Goal: Task Accomplishment & Management: Manage account settings

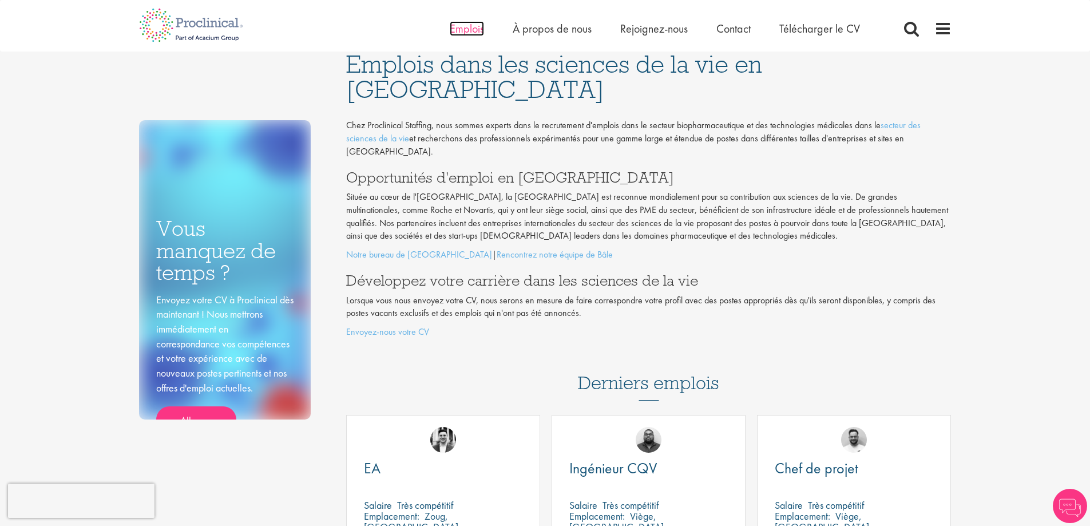
click at [481, 36] on font "Emplois" at bounding box center [467, 28] width 34 height 15
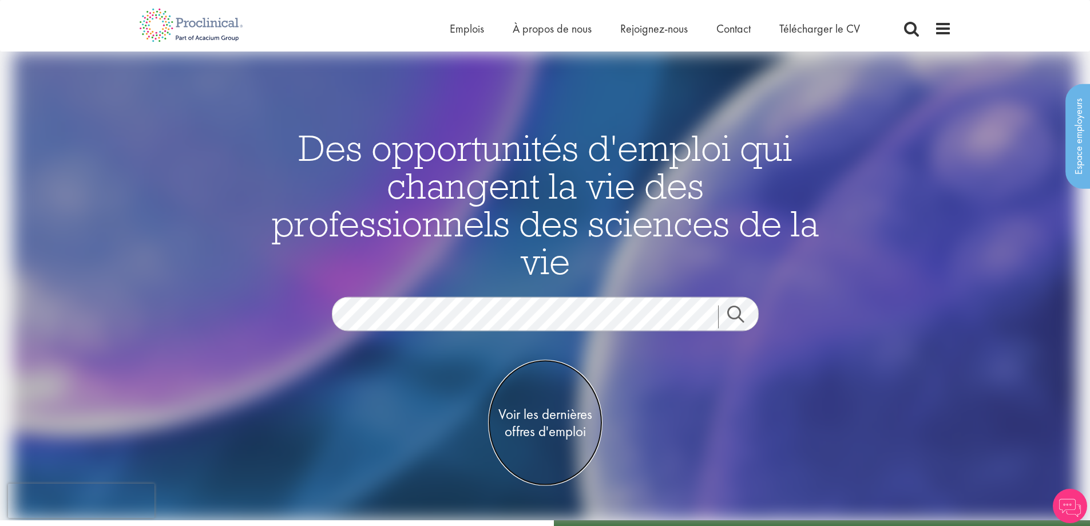
click at [556, 422] on font "offres d'emploi" at bounding box center [545, 431] width 81 height 19
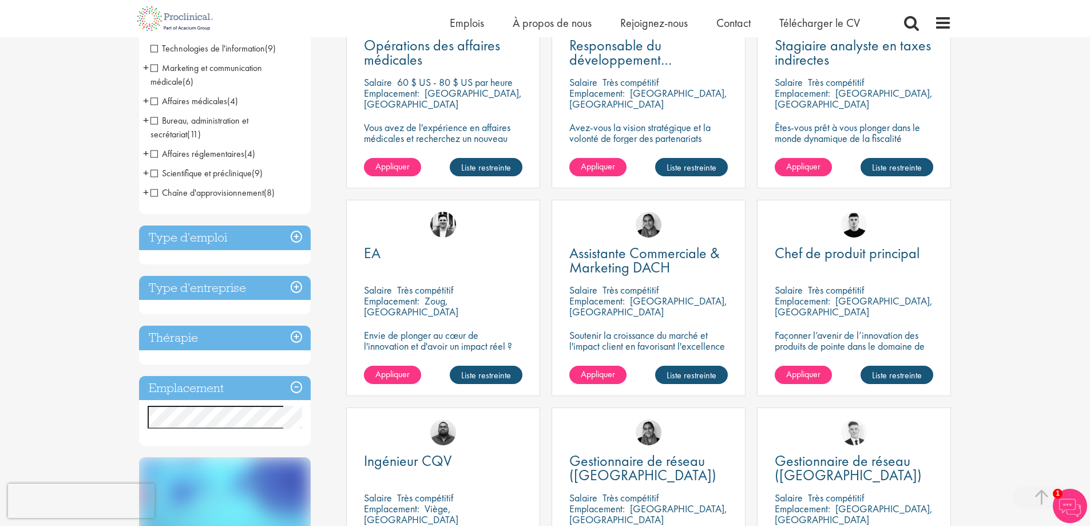
scroll to position [286, 0]
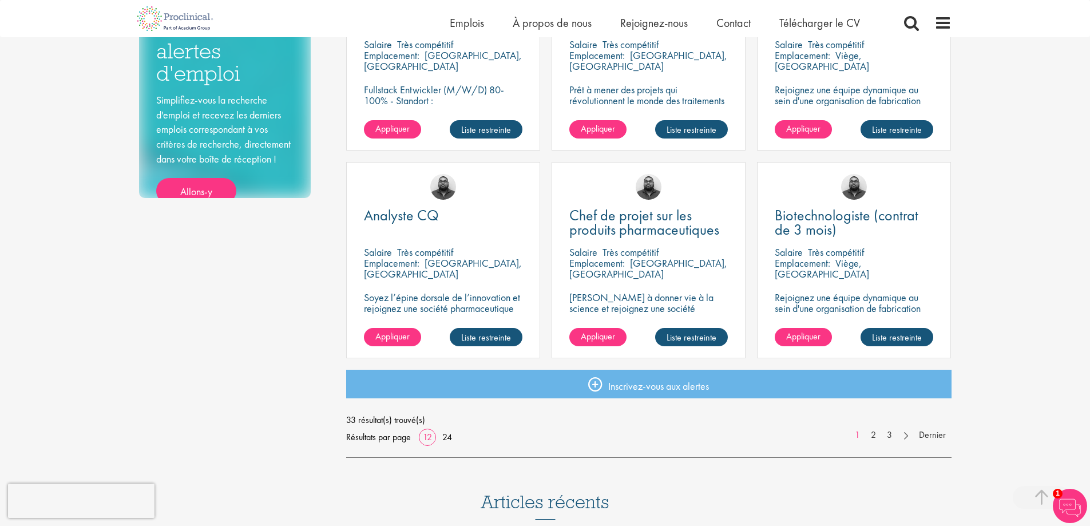
scroll to position [794, 0]
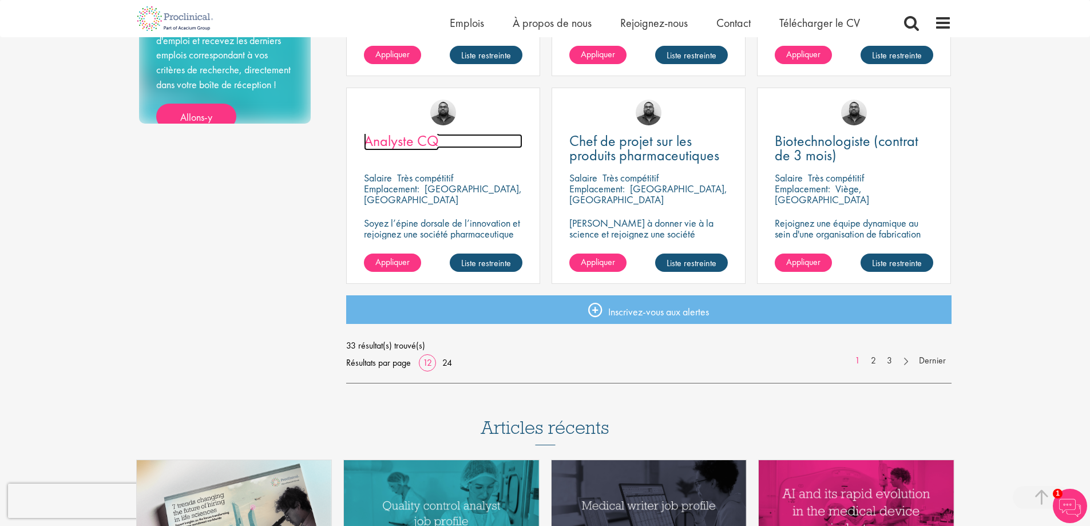
click at [517, 136] on link "Analyste CQ" at bounding box center [443, 141] width 159 height 14
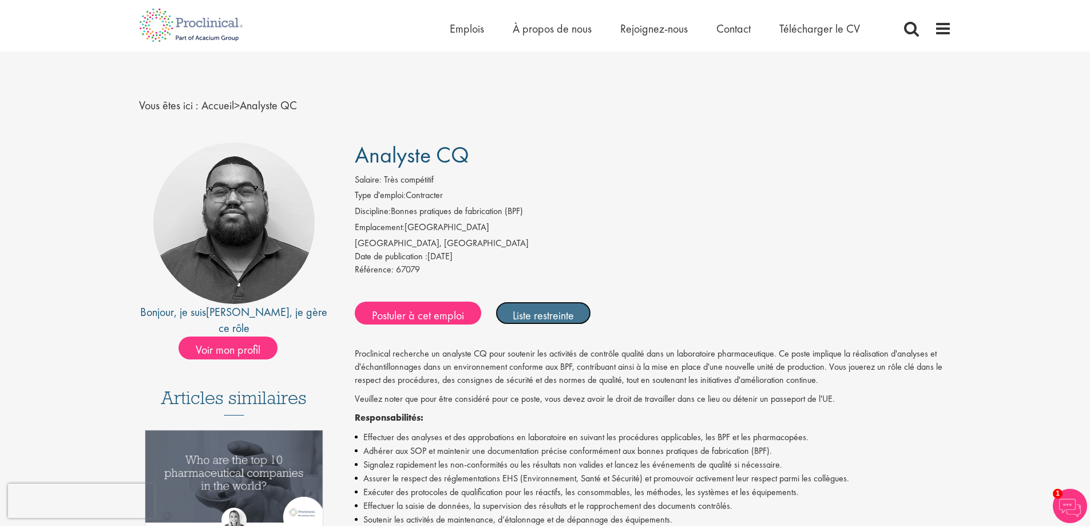
click at [550, 308] on font "Liste restreinte" at bounding box center [543, 314] width 61 height 15
click at [550, 308] on font "Présélectionné" at bounding box center [545, 314] width 64 height 15
click at [445, 310] on font "Postuler à cet emploi" at bounding box center [418, 314] width 92 height 15
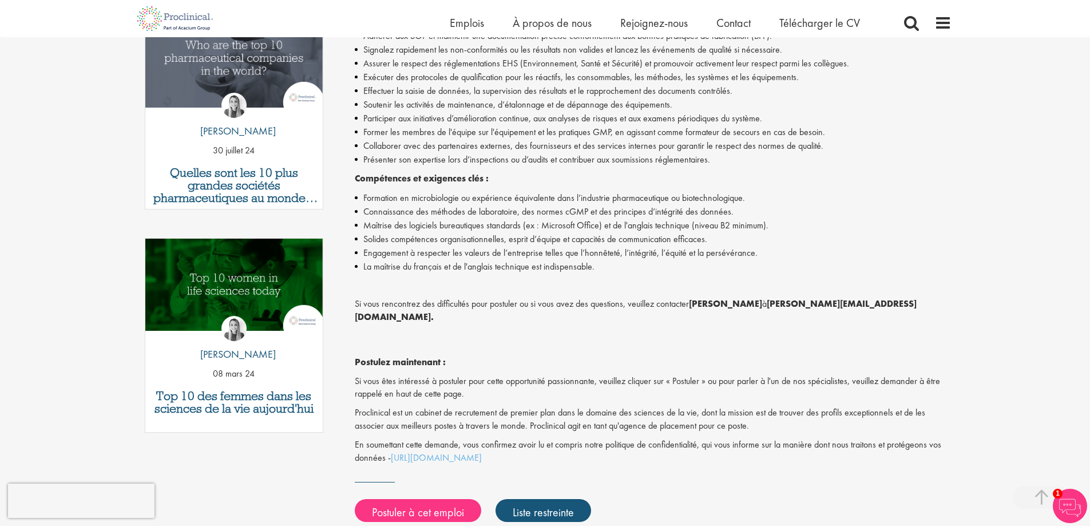
scroll to position [458, 0]
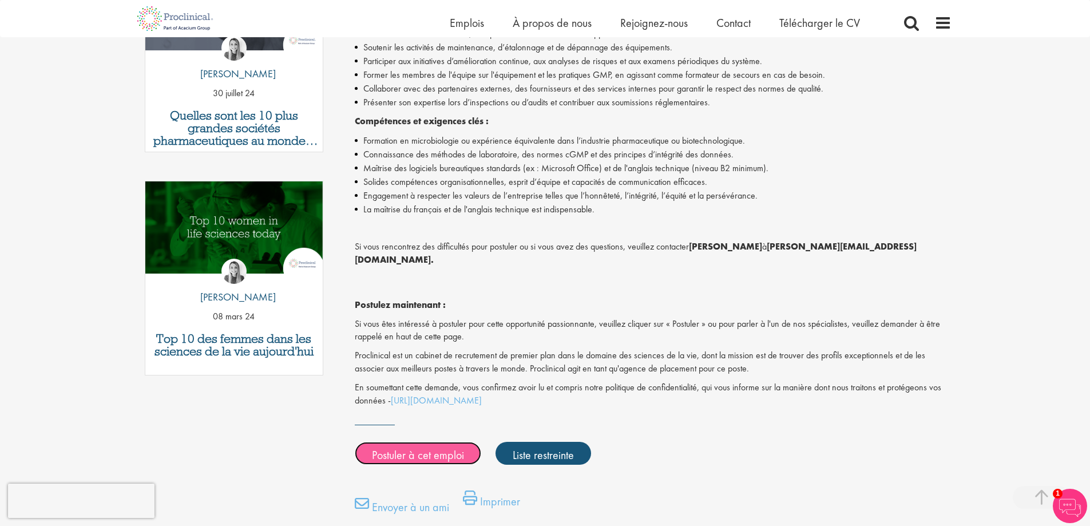
click at [411, 447] on font "Postuler à cet emploi" at bounding box center [418, 454] width 92 height 15
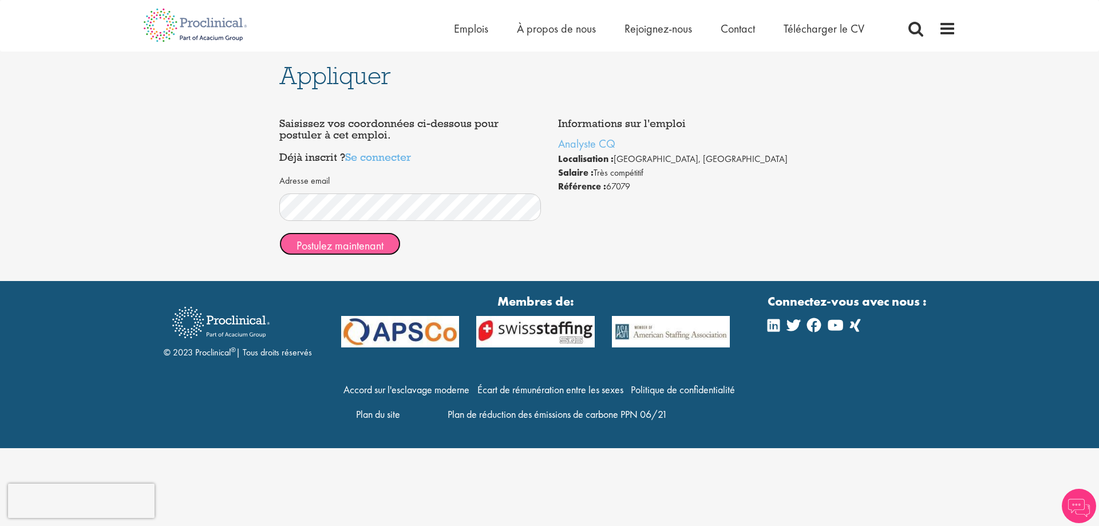
click at [343, 242] on font "Postulez maintenant" at bounding box center [339, 245] width 87 height 15
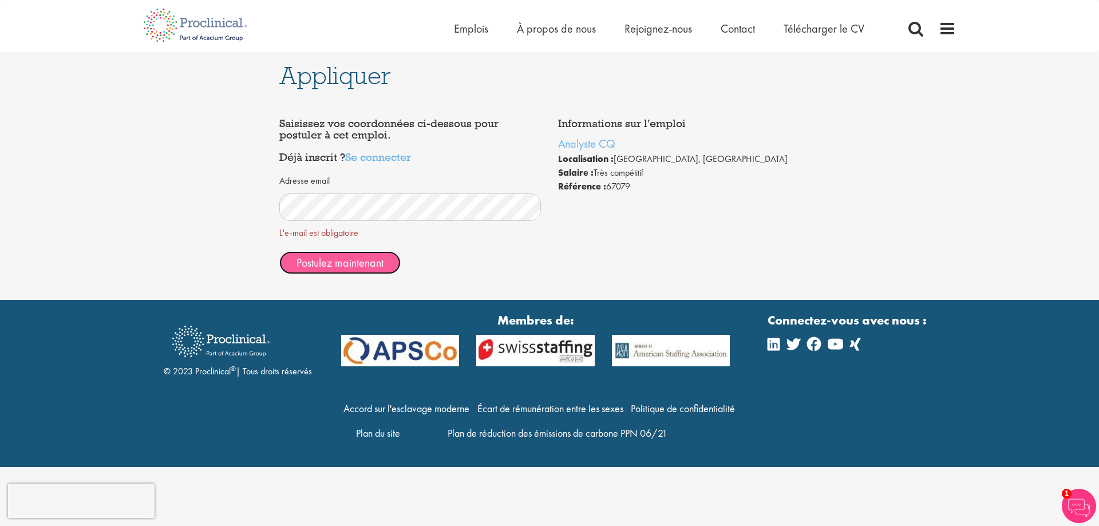
click at [343, 256] on font "Postulez maintenant" at bounding box center [339, 262] width 87 height 15
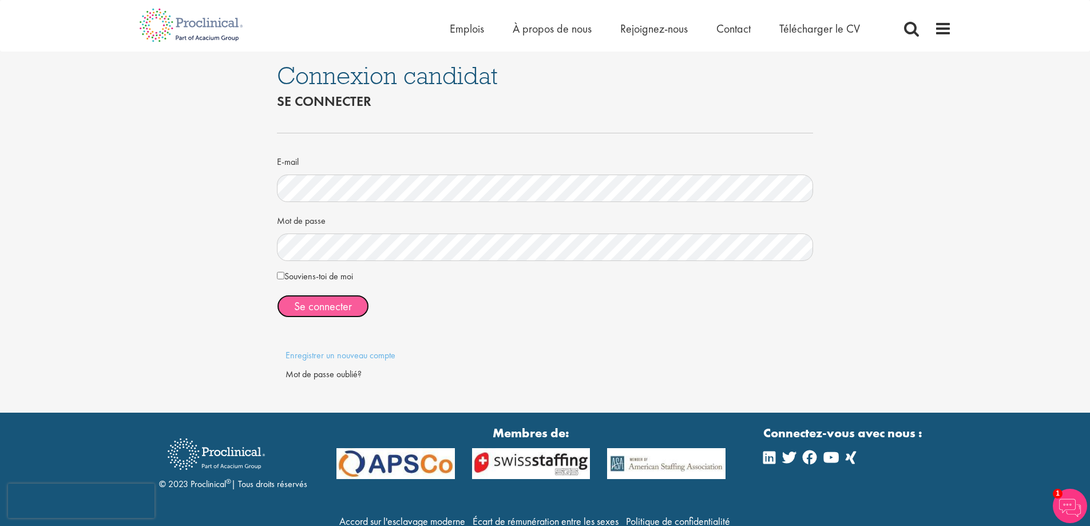
click at [322, 302] on font "Se connecter" at bounding box center [323, 306] width 58 height 15
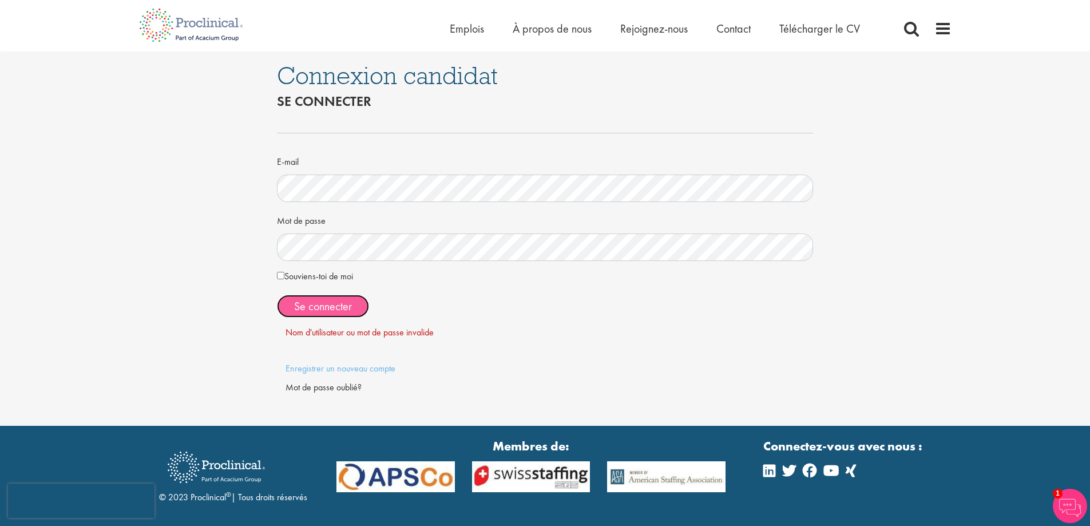
drag, startPoint x: 336, startPoint y: 299, endPoint x: 329, endPoint y: 299, distance: 6.9
click at [336, 299] on font "Se connecter" at bounding box center [323, 306] width 58 height 15
click at [350, 368] on font "Enregistrer un nouveau compte" at bounding box center [341, 368] width 110 height 12
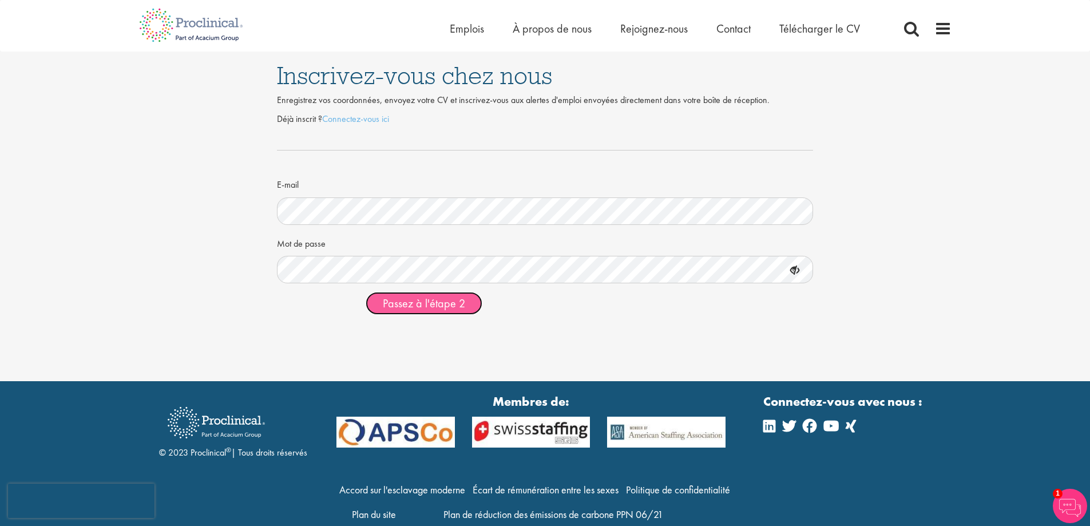
click at [425, 299] on font "Passez à l'étape 2" at bounding box center [424, 303] width 82 height 15
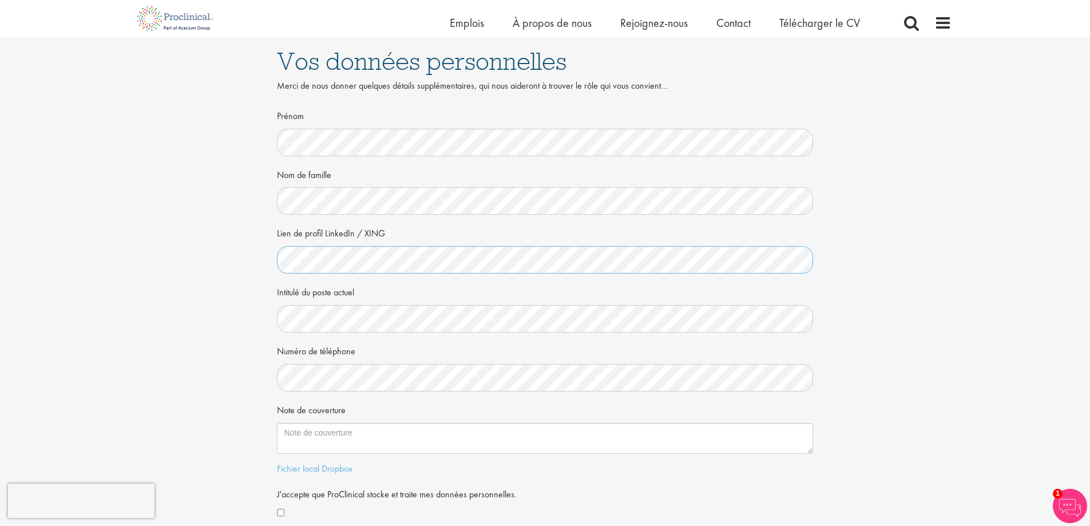
scroll to position [57, 0]
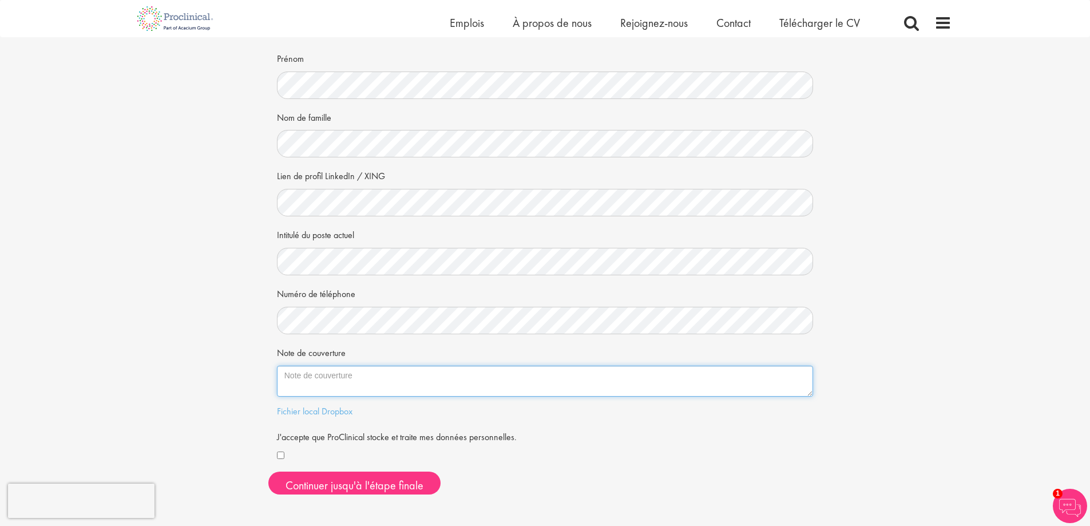
click at [362, 380] on textarea "Note de couverture" at bounding box center [545, 381] width 537 height 31
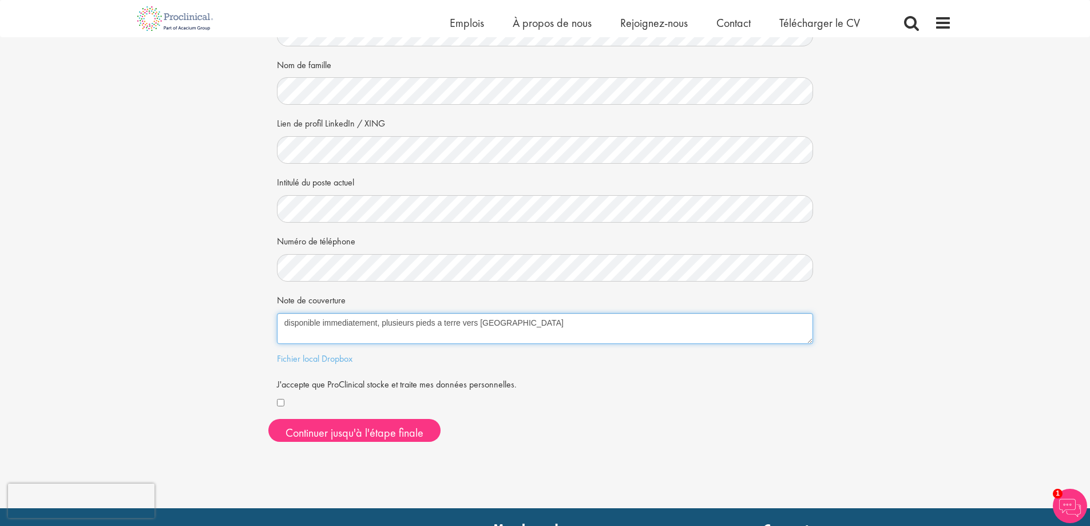
scroll to position [172, 0]
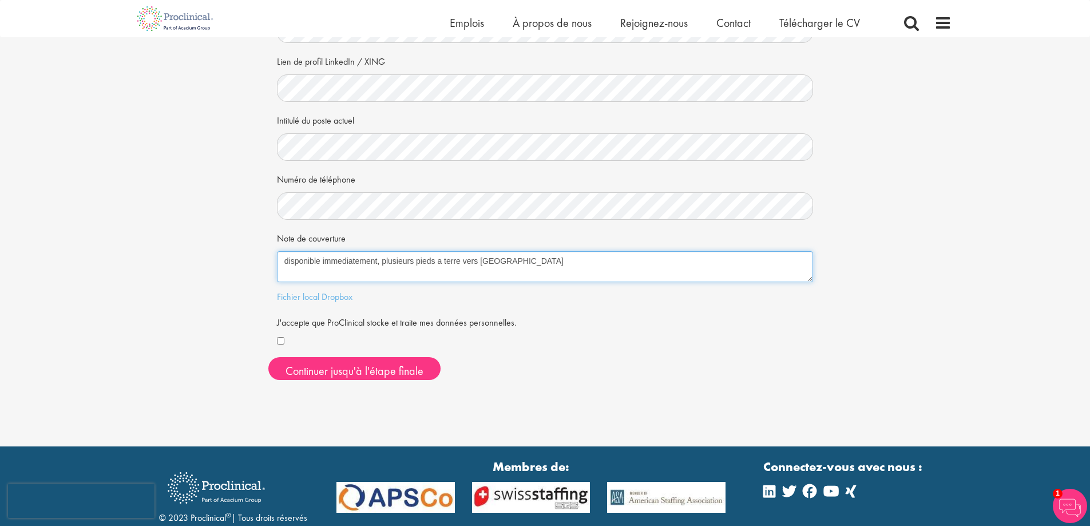
type textarea "disponible immediatement, plusieurs pieds a terre vers neuchatel"
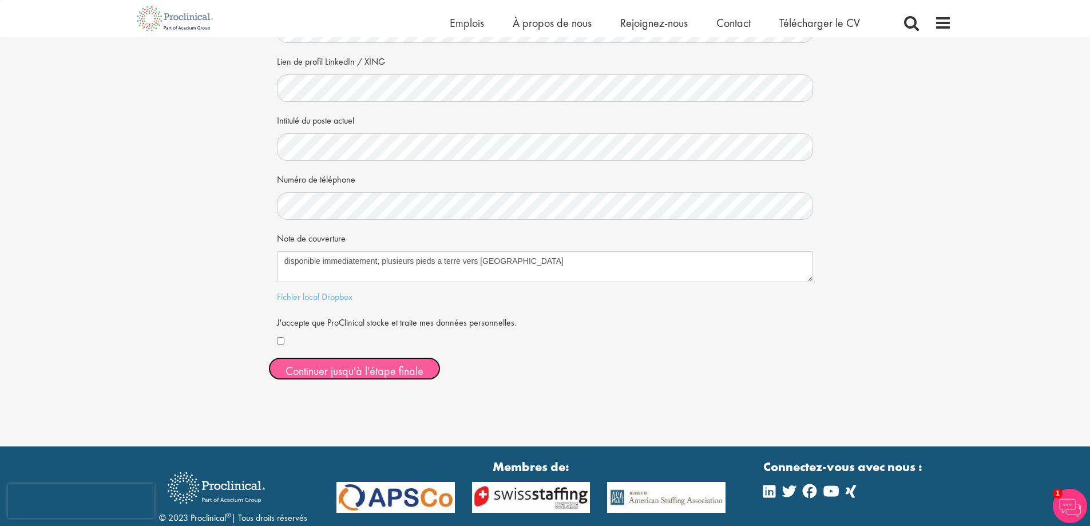
click at [345, 364] on font "Continuer jusqu'à l'étape finale" at bounding box center [355, 370] width 138 height 15
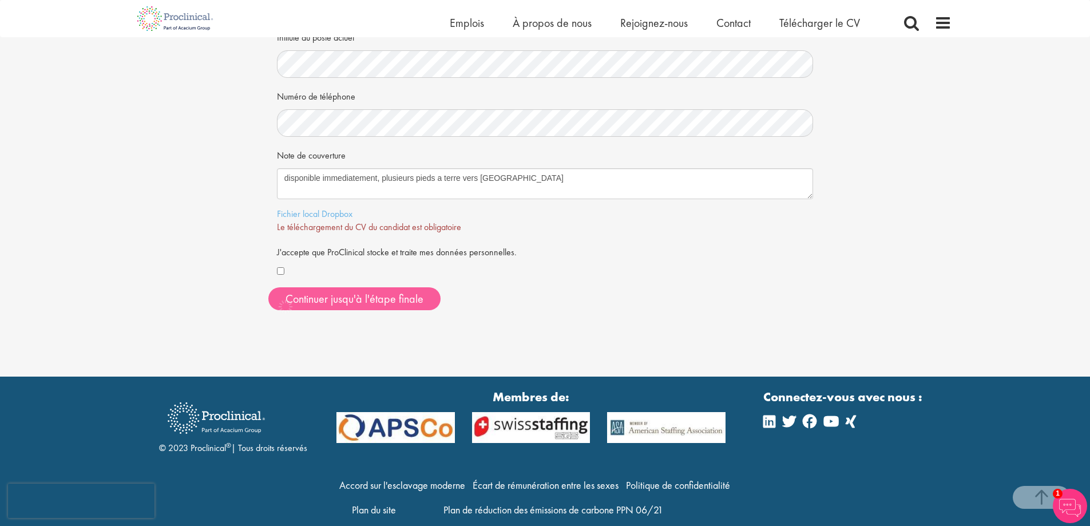
scroll to position [272, 0]
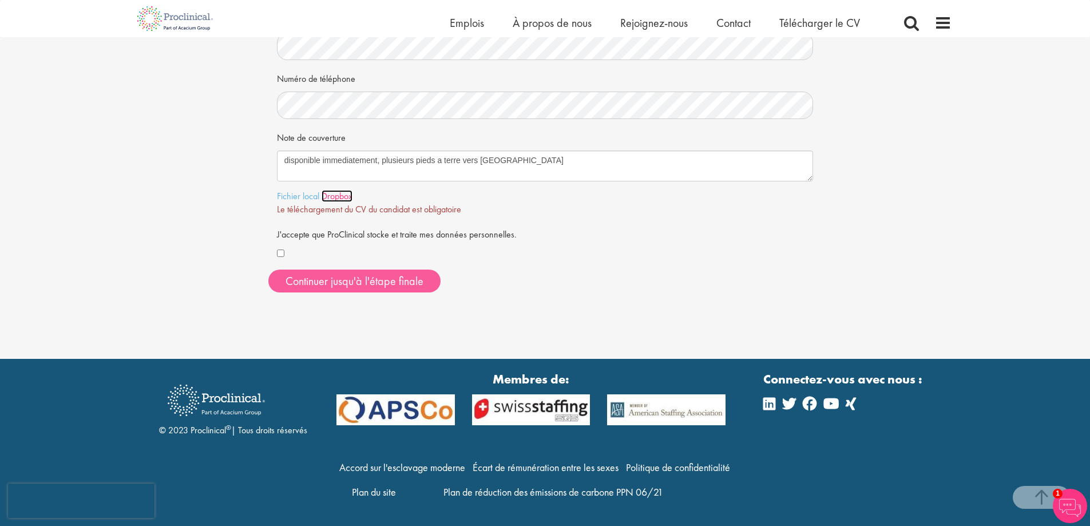
click at [335, 200] on font "Dropbox" at bounding box center [337, 196] width 31 height 12
click at [304, 194] on font "Fichier local" at bounding box center [298, 196] width 42 height 12
click at [363, 282] on font "Continuer jusqu'à l'étape finale" at bounding box center [355, 281] width 138 height 15
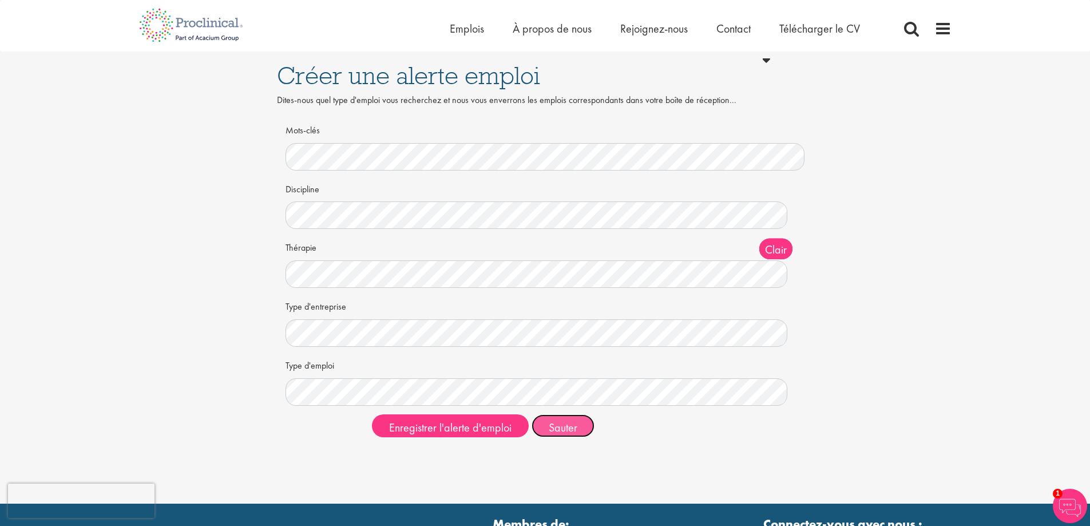
click at [588, 425] on button "Sauter" at bounding box center [563, 425] width 63 height 23
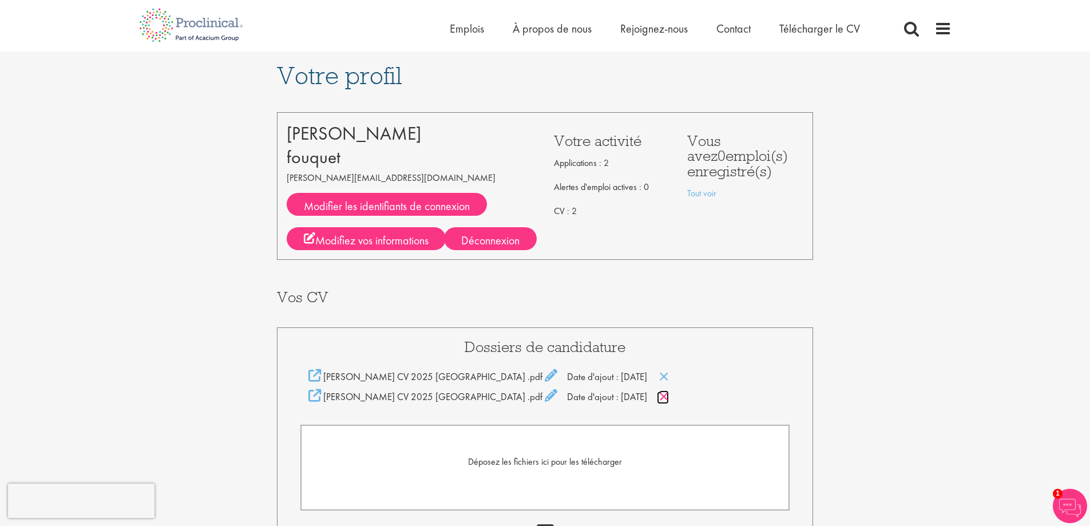
click at [659, 395] on icon at bounding box center [664, 396] width 10 height 13
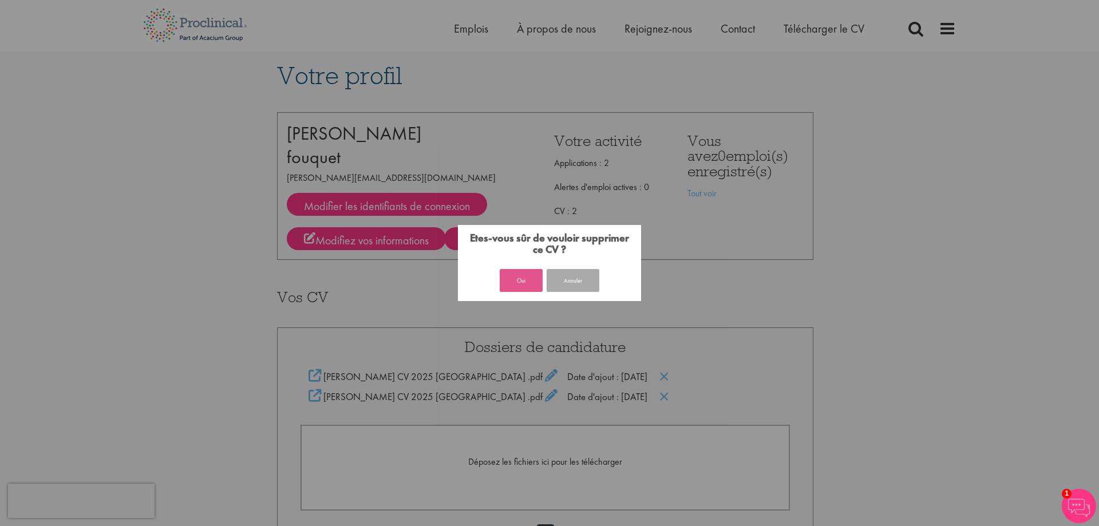
click at [528, 277] on button "Oui" at bounding box center [521, 280] width 43 height 23
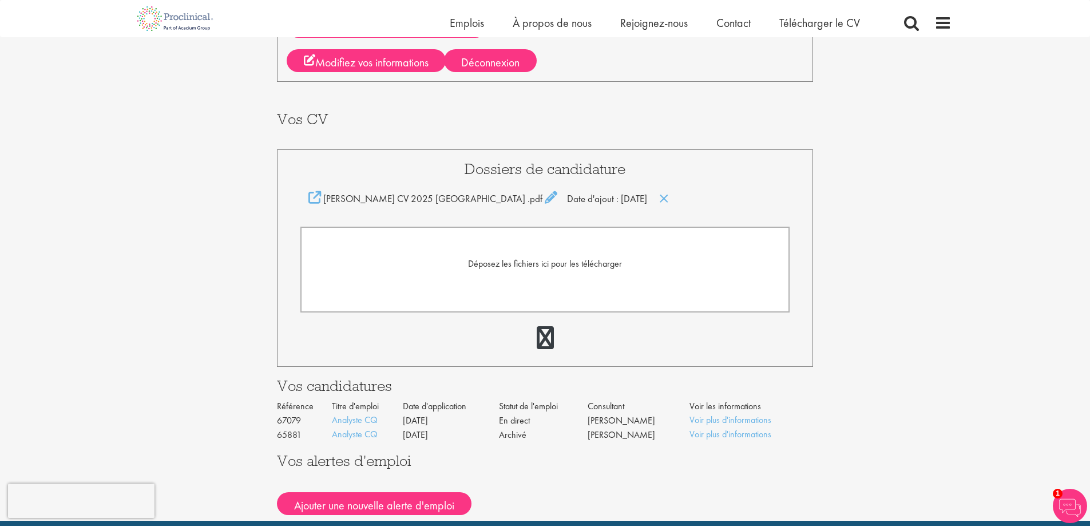
scroll to position [172, 0]
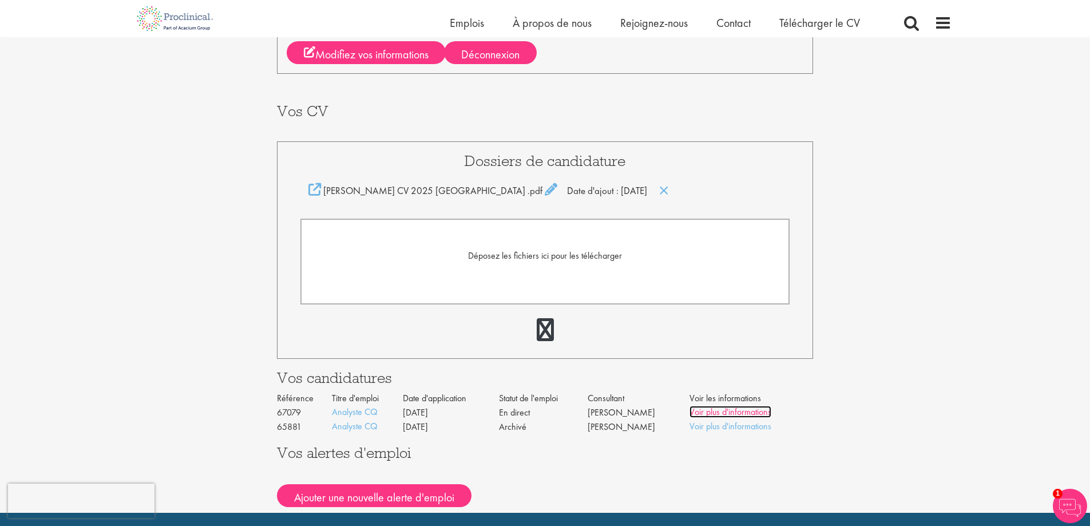
click at [742, 414] on font "Voir plus d'informations" at bounding box center [731, 412] width 82 height 12
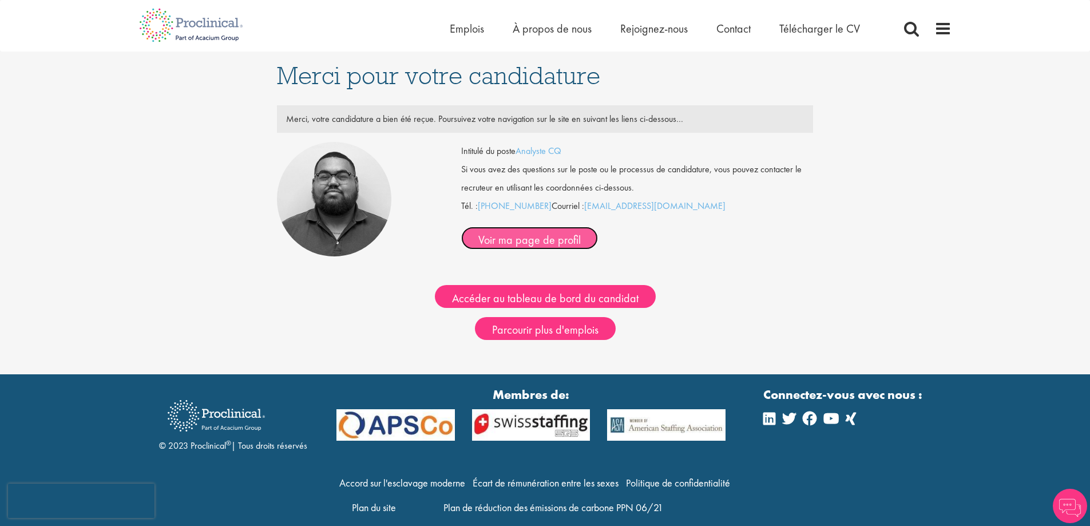
click at [516, 230] on link "Voir ma page de profil" at bounding box center [529, 238] width 137 height 23
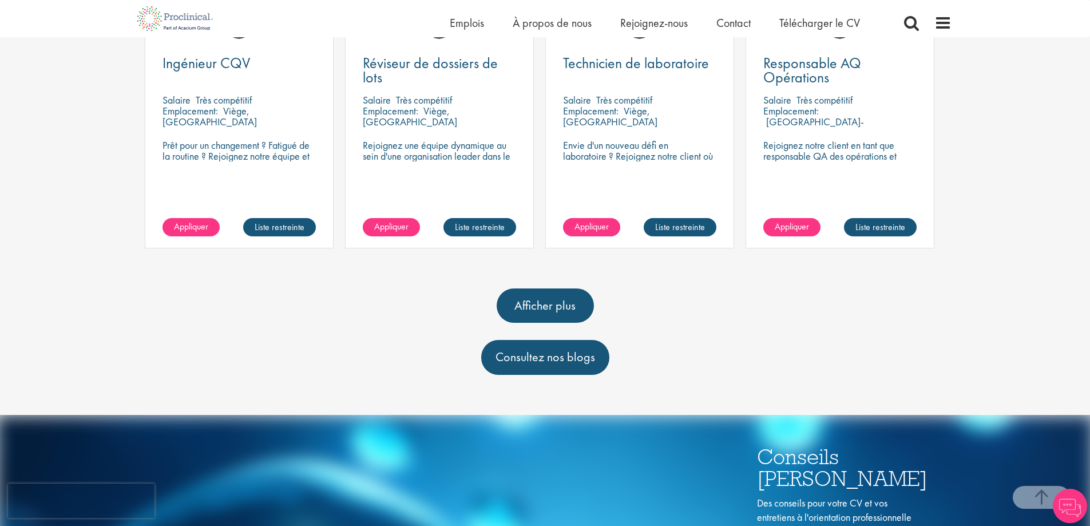
scroll to position [343, 0]
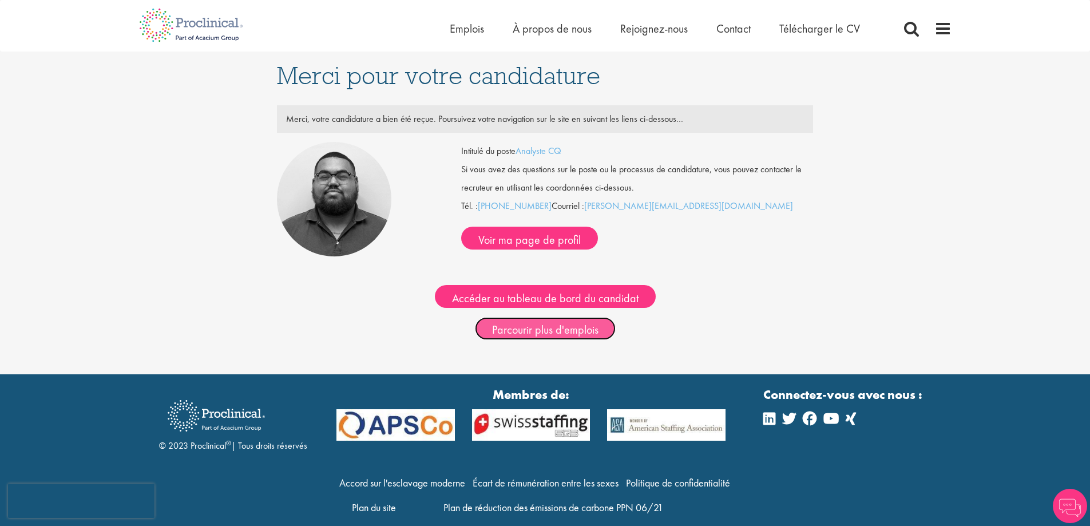
click at [584, 323] on font "Parcourir plus d'emplois" at bounding box center [545, 329] width 106 height 15
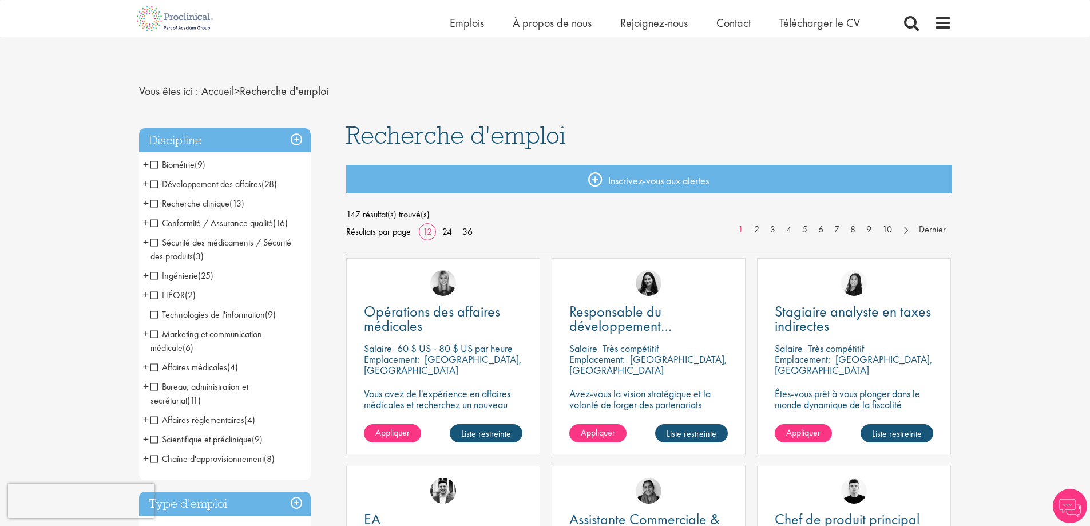
scroll to position [286, 0]
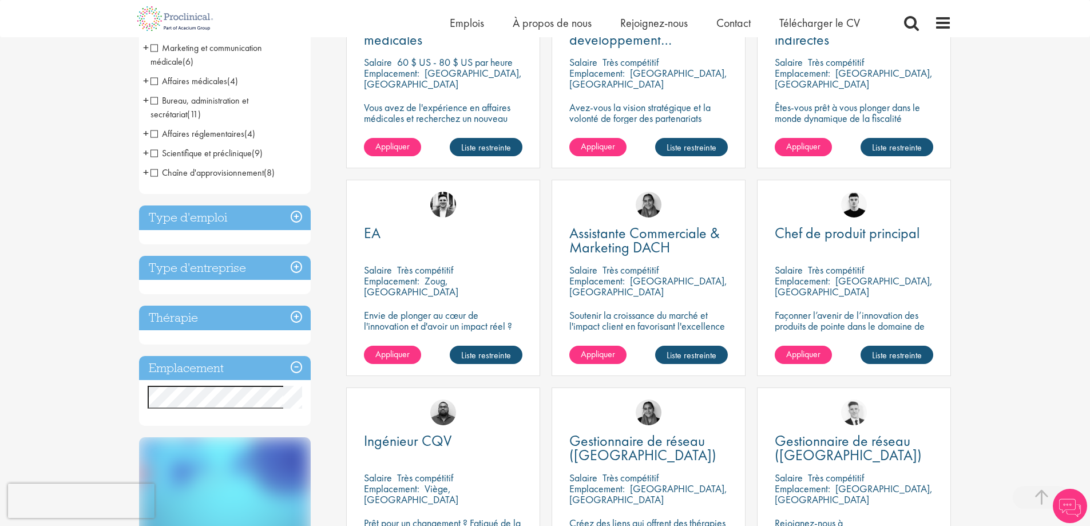
click at [213, 401] on div "Emplacement Emplacement spécifié Milles" at bounding box center [225, 391] width 172 height 70
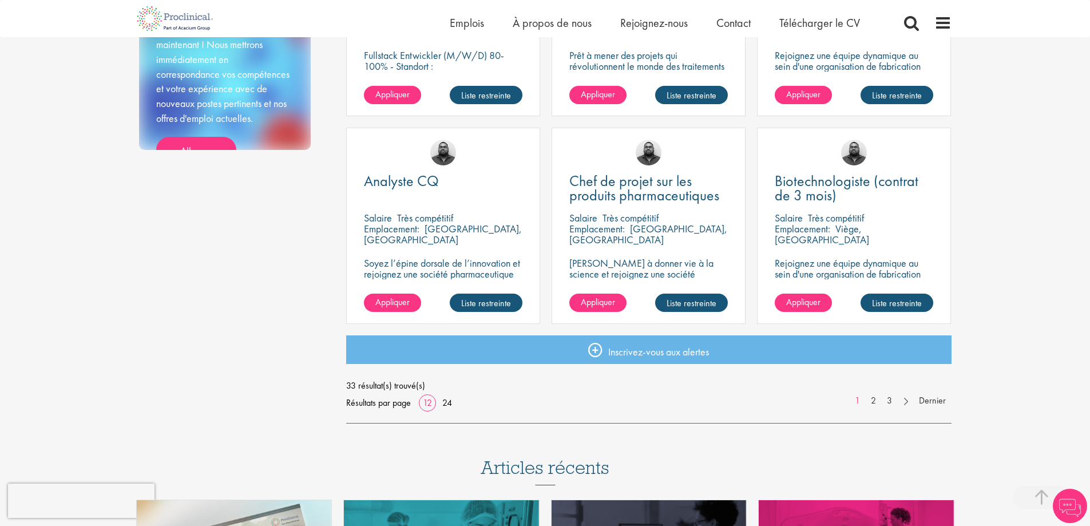
scroll to position [766, 0]
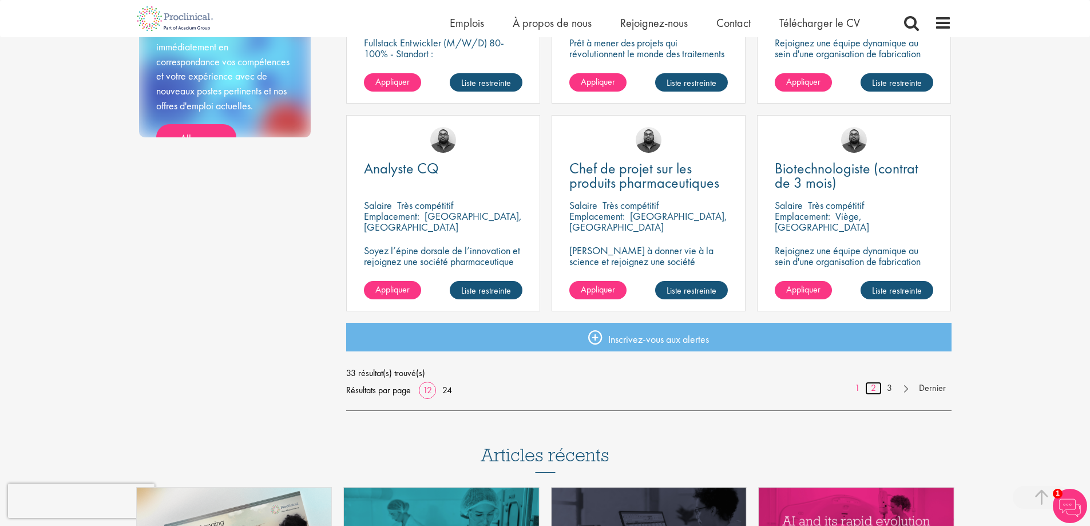
click at [875, 386] on font "2" at bounding box center [873, 388] width 5 height 12
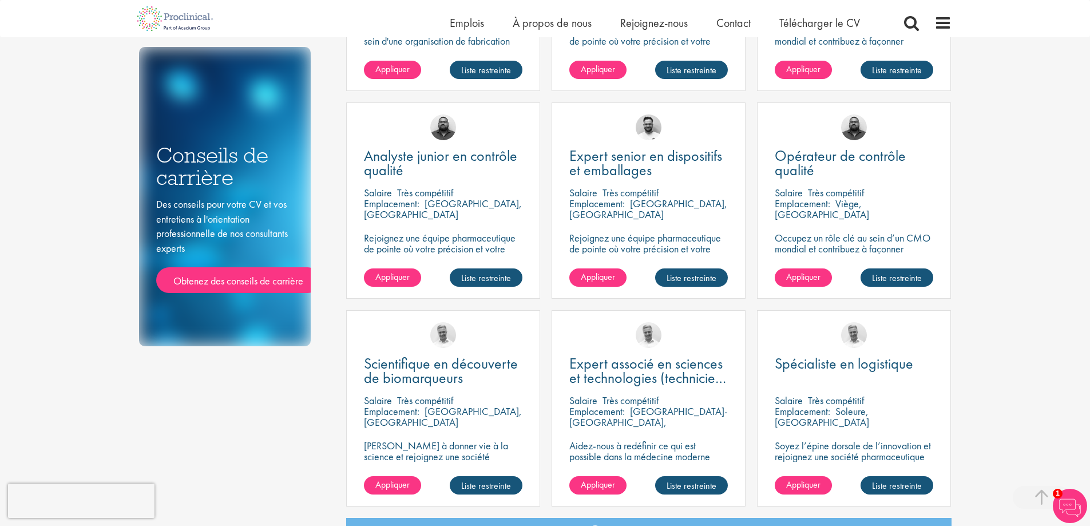
scroll to position [572, 0]
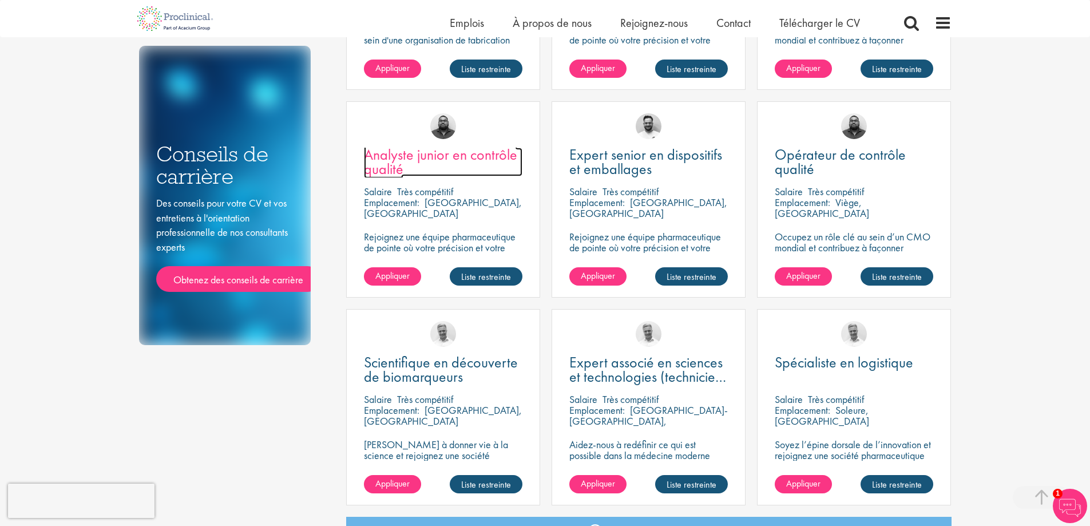
click at [418, 167] on link "Analyste junior en contrôle qualité" at bounding box center [443, 162] width 159 height 29
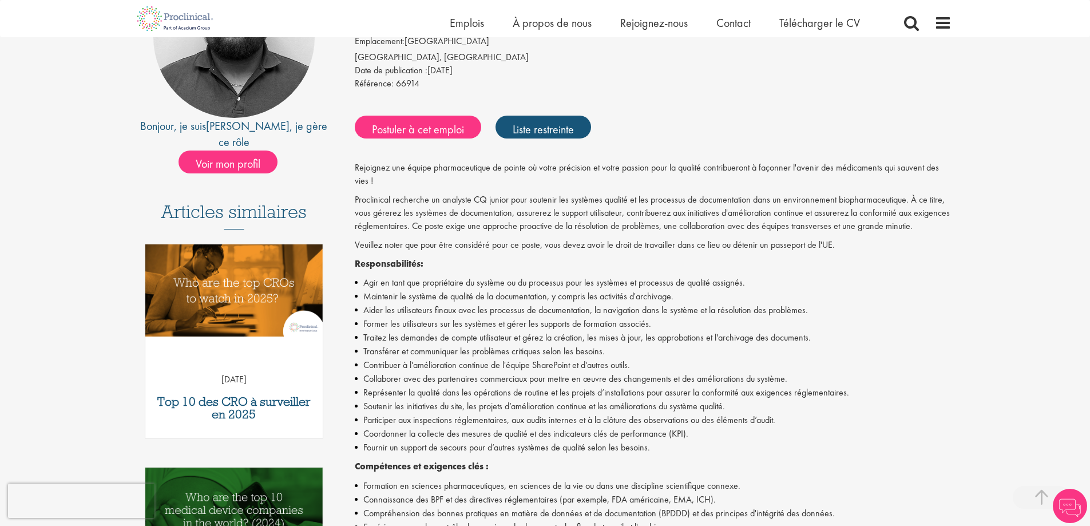
scroll to position [343, 0]
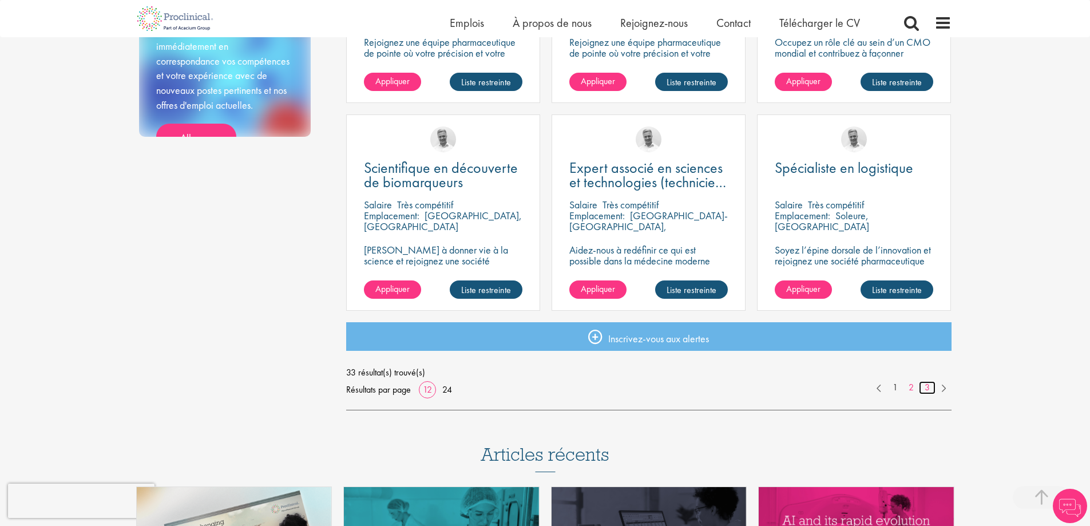
click at [925, 386] on font "3" at bounding box center [927, 387] width 5 height 12
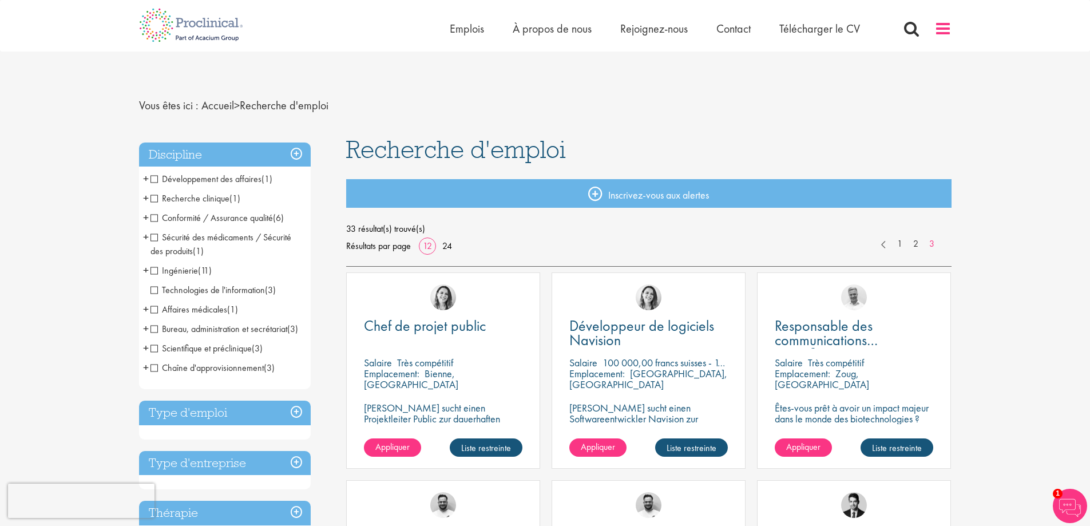
click at [943, 30] on span at bounding box center [942, 28] width 17 height 17
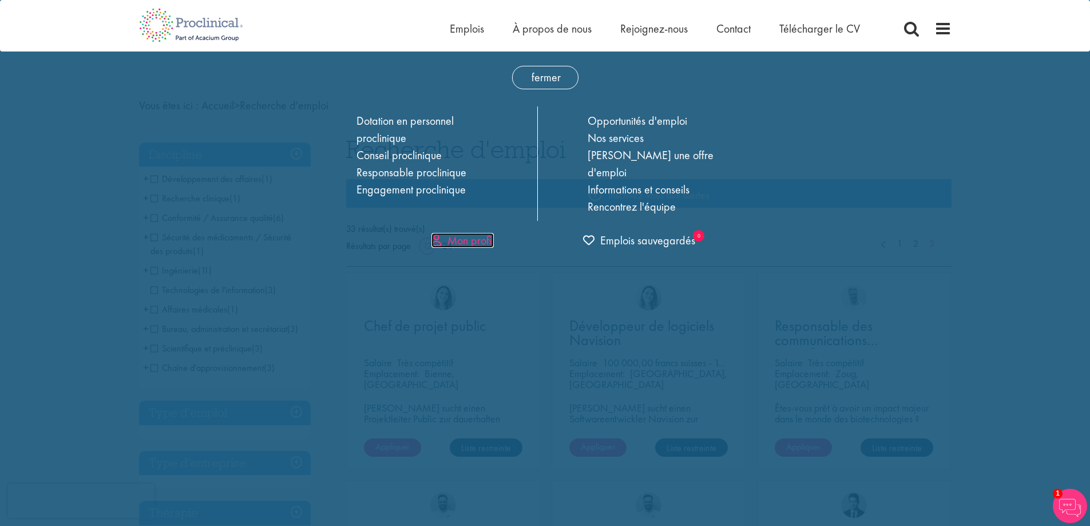
click at [477, 237] on font "Mon profil" at bounding box center [470, 240] width 46 height 15
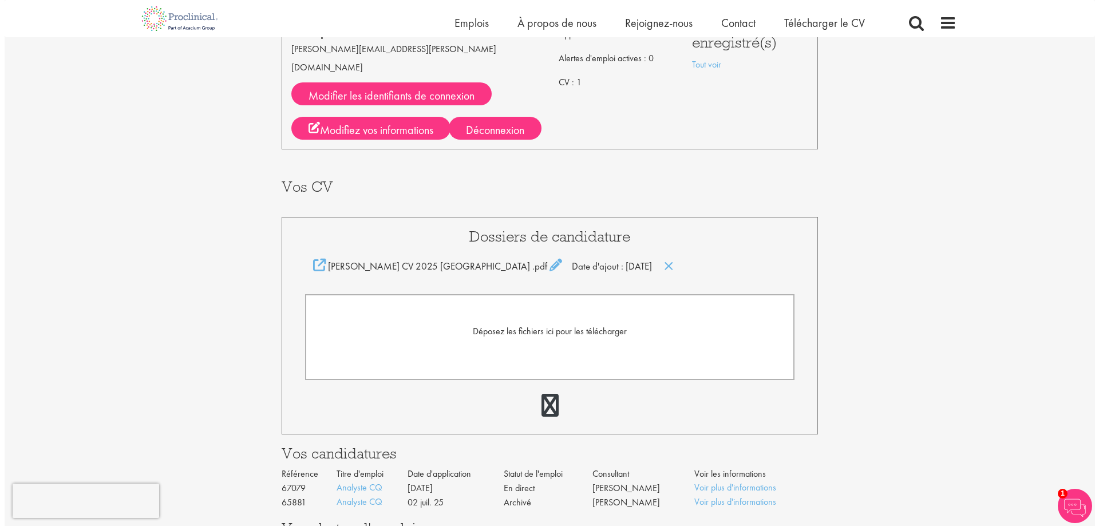
scroll to position [286, 0]
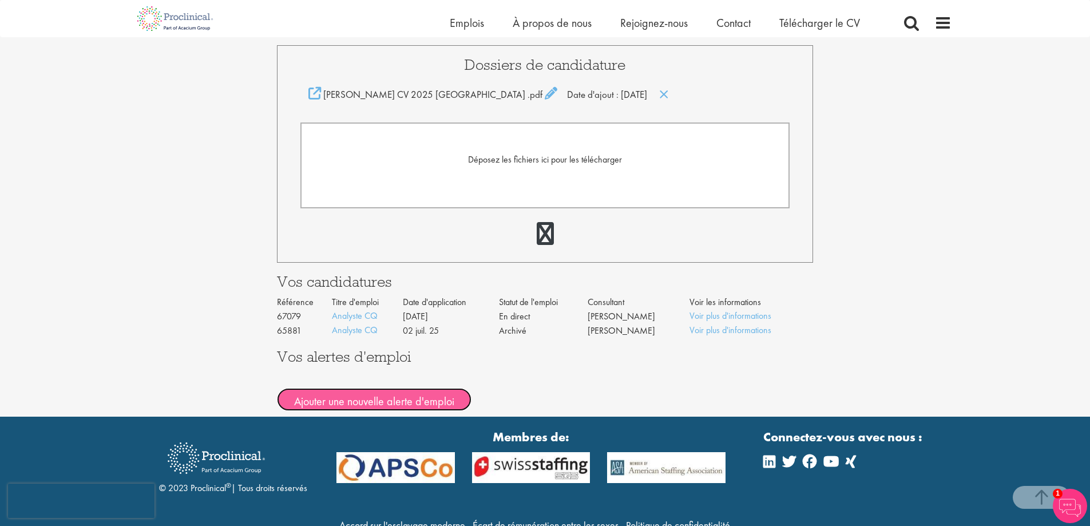
click at [321, 394] on font "Ajouter une nouvelle alerte d'emploi" at bounding box center [374, 401] width 160 height 15
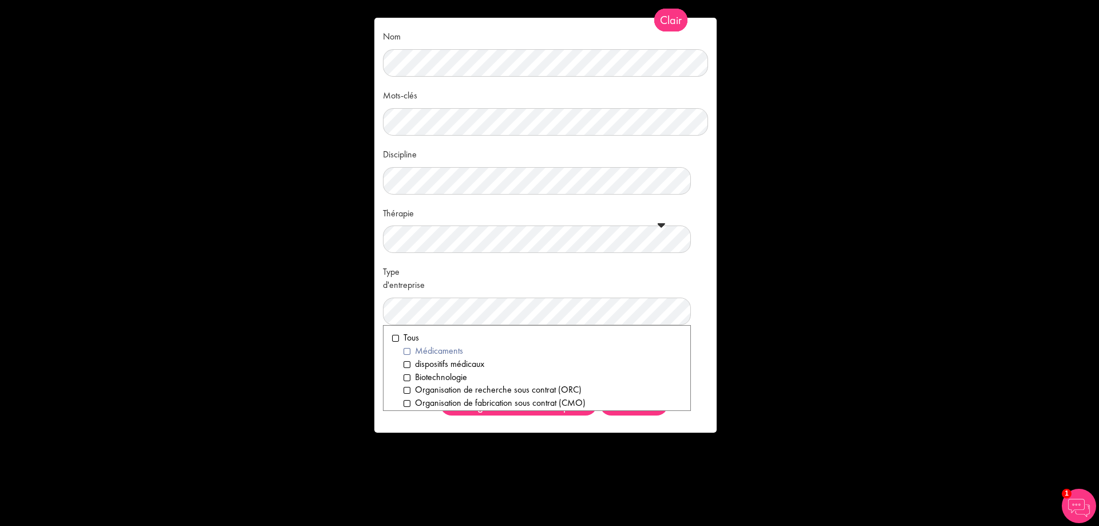
click at [457, 350] on font "Médicaments" at bounding box center [439, 350] width 48 height 12
click at [453, 364] on font "dispositifs médicaux" at bounding box center [449, 364] width 69 height 12
click at [445, 378] on font "Biotechnologie" at bounding box center [441, 377] width 52 height 12
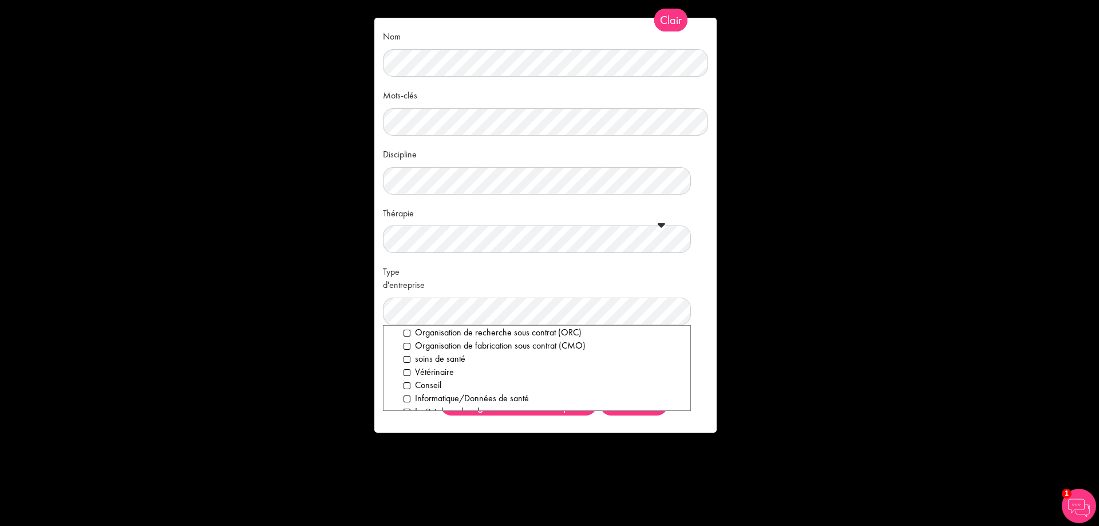
scroll to position [0, 0]
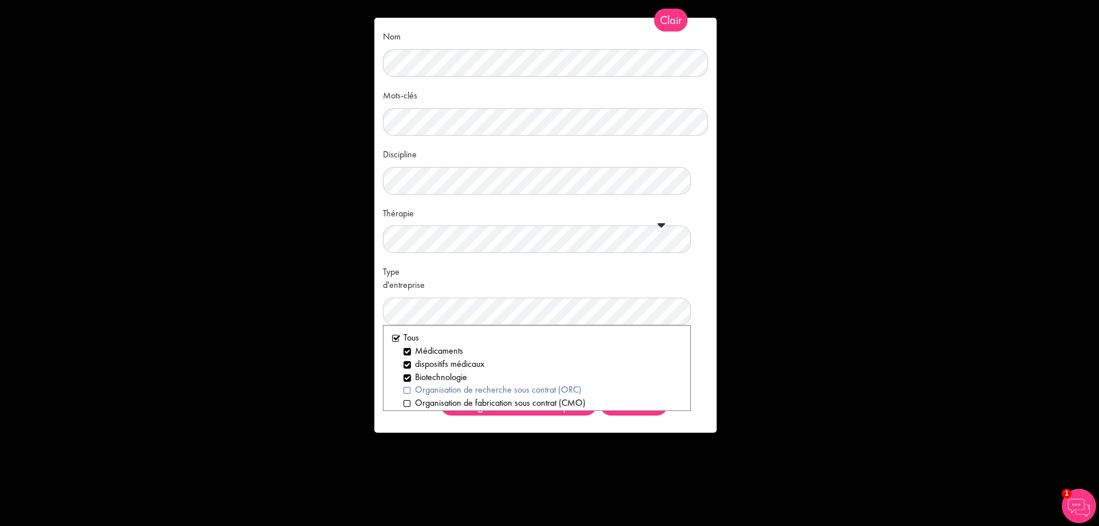
click at [409, 390] on li "Organisation de recherche sous contrat (ORC)" at bounding box center [542, 389] width 278 height 13
click at [406, 398] on li "Organisation de fabrication sous contrat (CMO)" at bounding box center [542, 403] width 278 height 13
click at [407, 355] on li "Institut de recherche" at bounding box center [542, 354] width 278 height 13
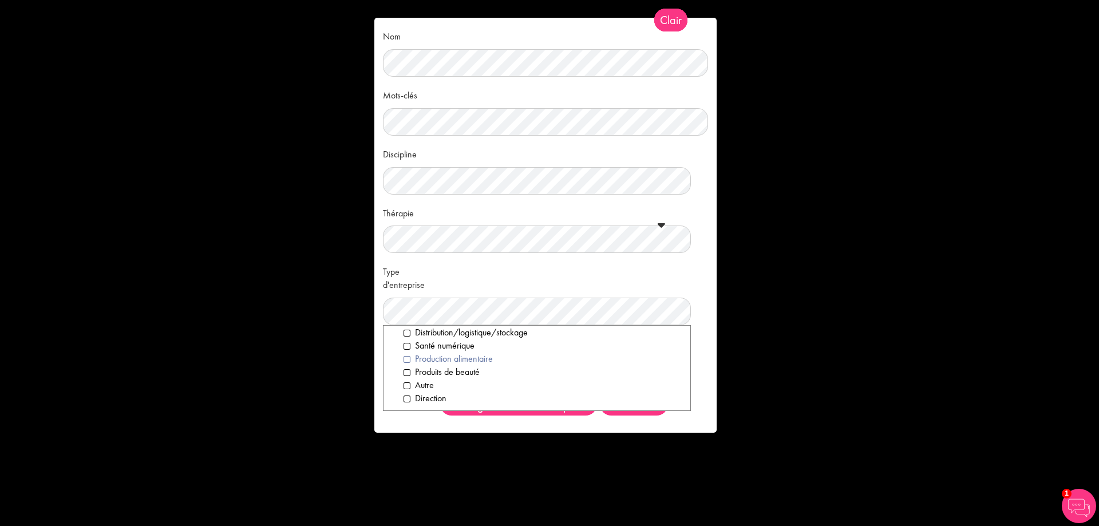
click at [409, 359] on li "Production alimentaire" at bounding box center [542, 358] width 278 height 13
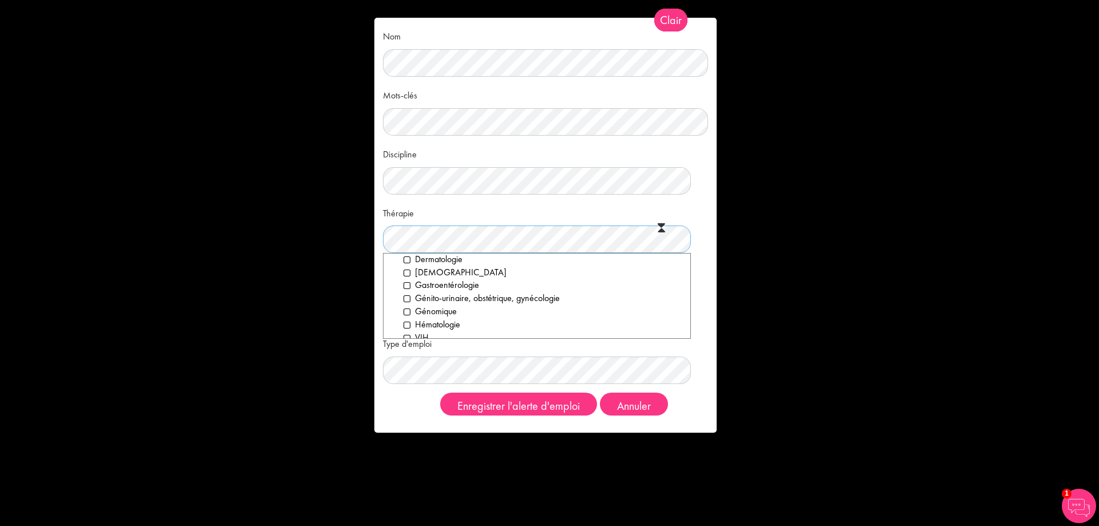
scroll to position [0, 0]
click at [398, 264] on li "Tous" at bounding box center [537, 265] width 290 height 13
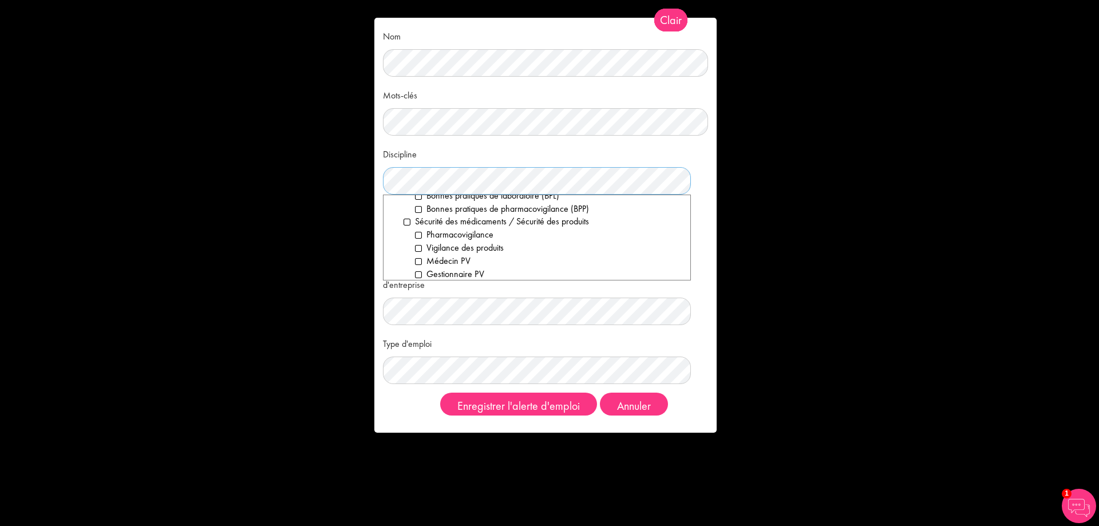
scroll to position [515, 0]
click at [407, 201] on li "Sécurité des médicaments / Sécurité des produits" at bounding box center [542, 201] width 278 height 13
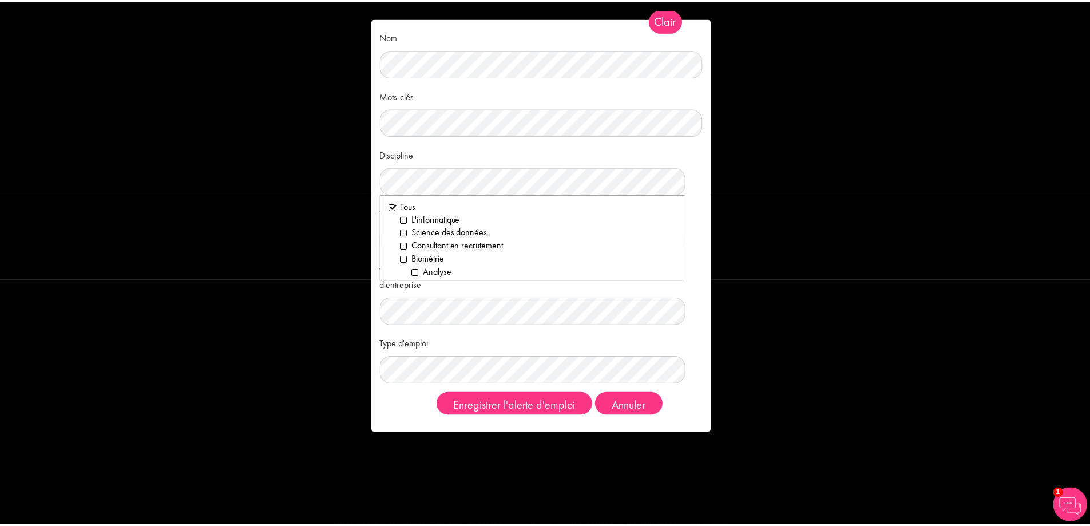
scroll to position [0, 0]
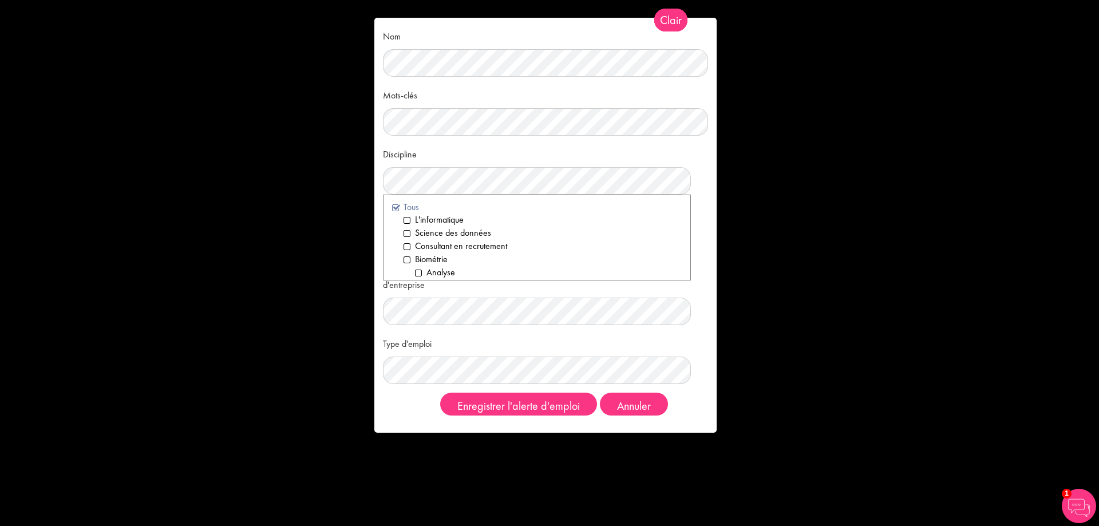
click at [398, 208] on li "Tous" at bounding box center [537, 207] width 290 height 13
click at [632, 408] on button "Annuler" at bounding box center [634, 404] width 68 height 23
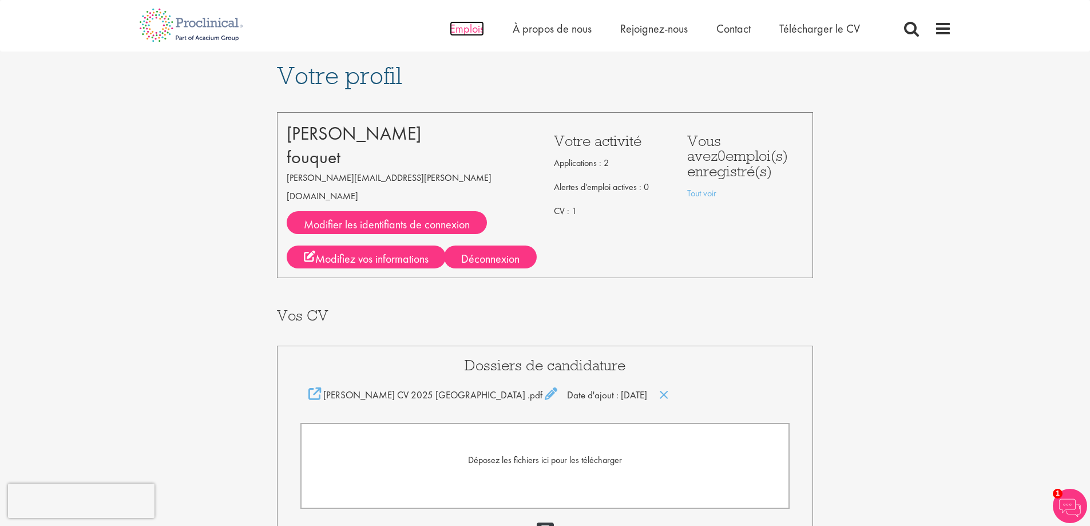
click at [462, 33] on font "Emplois" at bounding box center [467, 28] width 34 height 15
